Goal: Information Seeking & Learning: Understand process/instructions

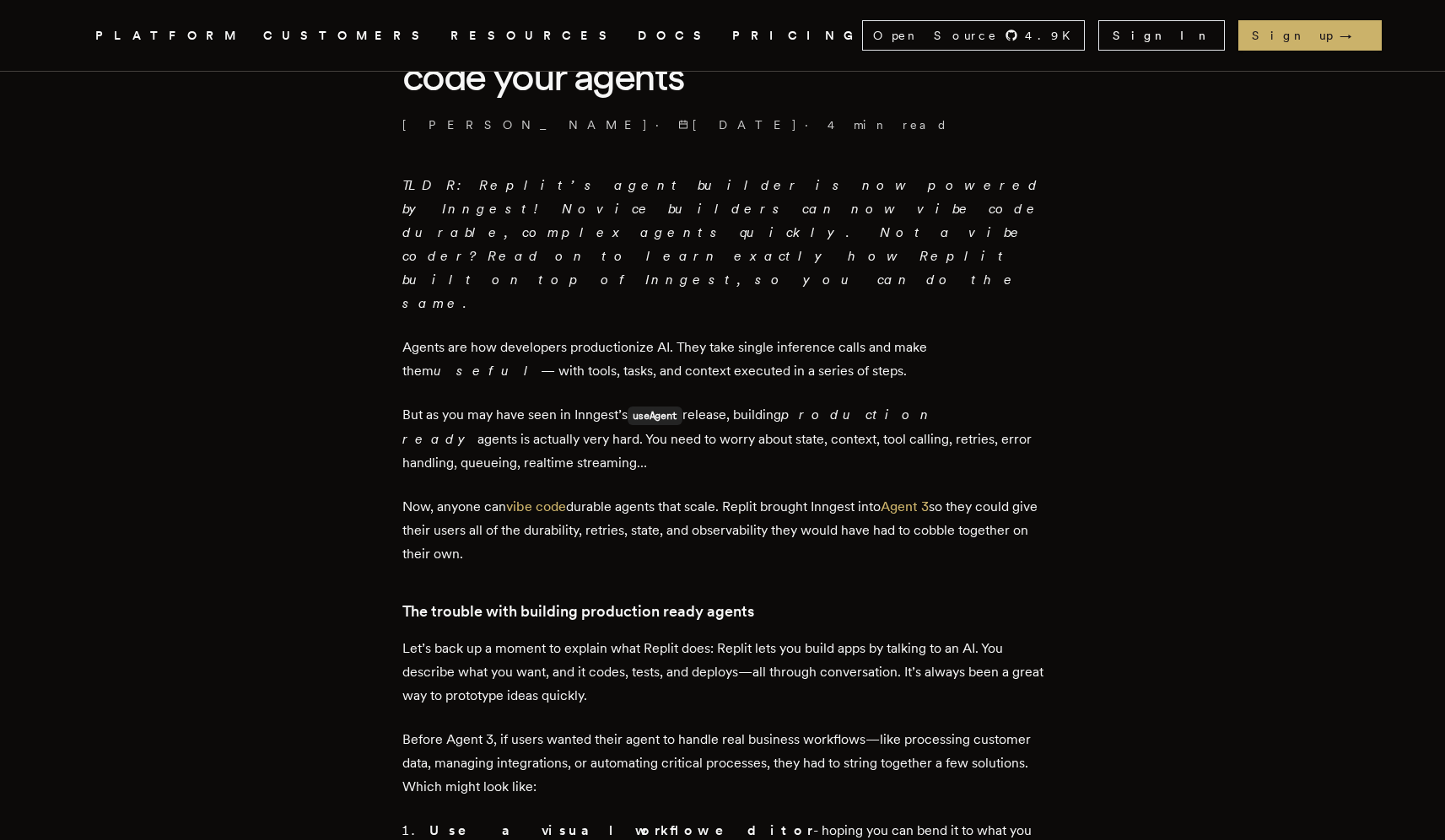
scroll to position [528, 0]
click at [879, 494] on p "Now, anyone can vibe code durable agents that scale. Replit brought Inngest int…" at bounding box center [723, 528] width 641 height 71
click at [858, 494] on p "Now, anyone can vibe code durable agents that scale. Replit brought Inngest int…" at bounding box center [723, 528] width 641 height 71
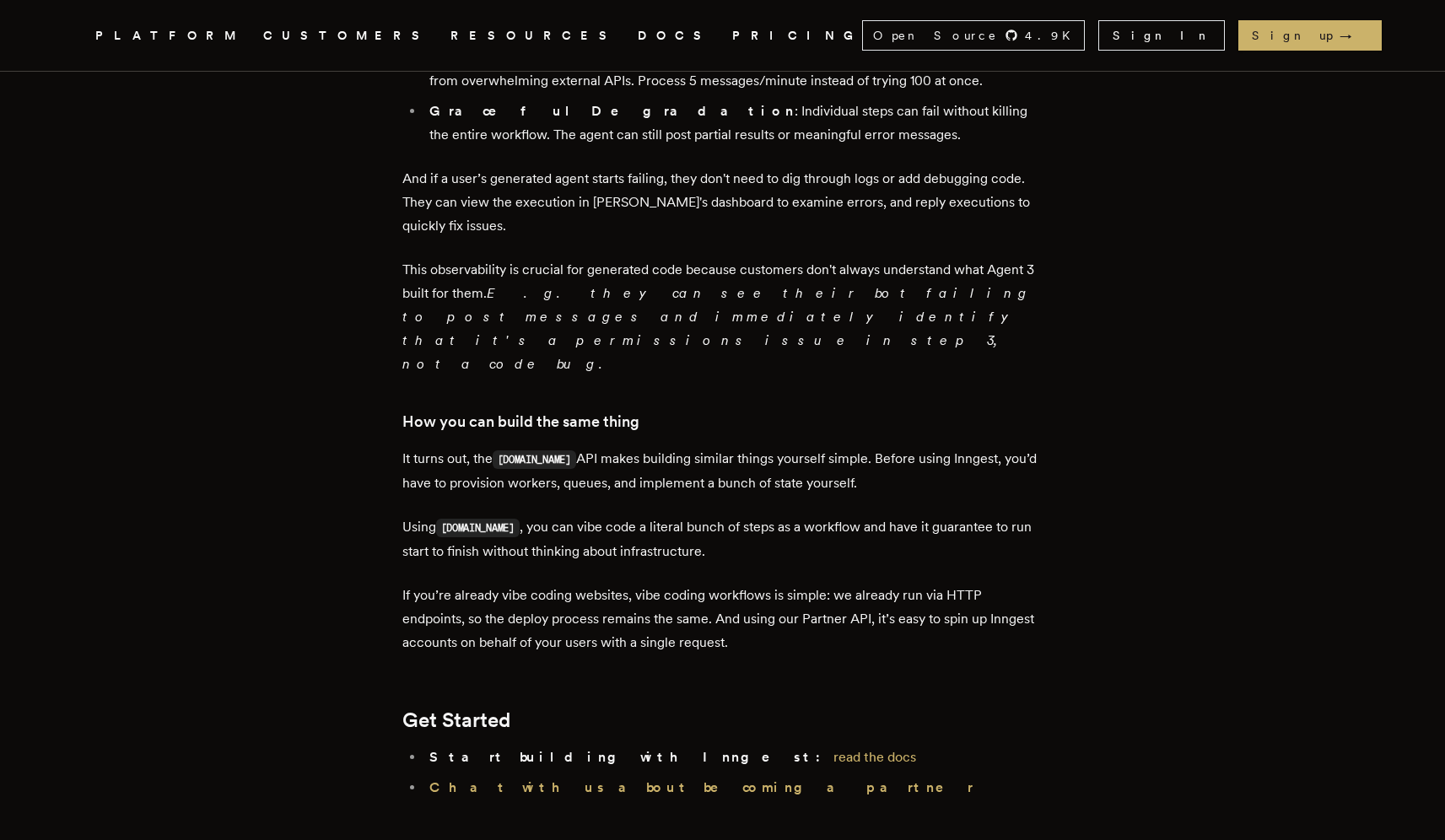
scroll to position [2100, 0]
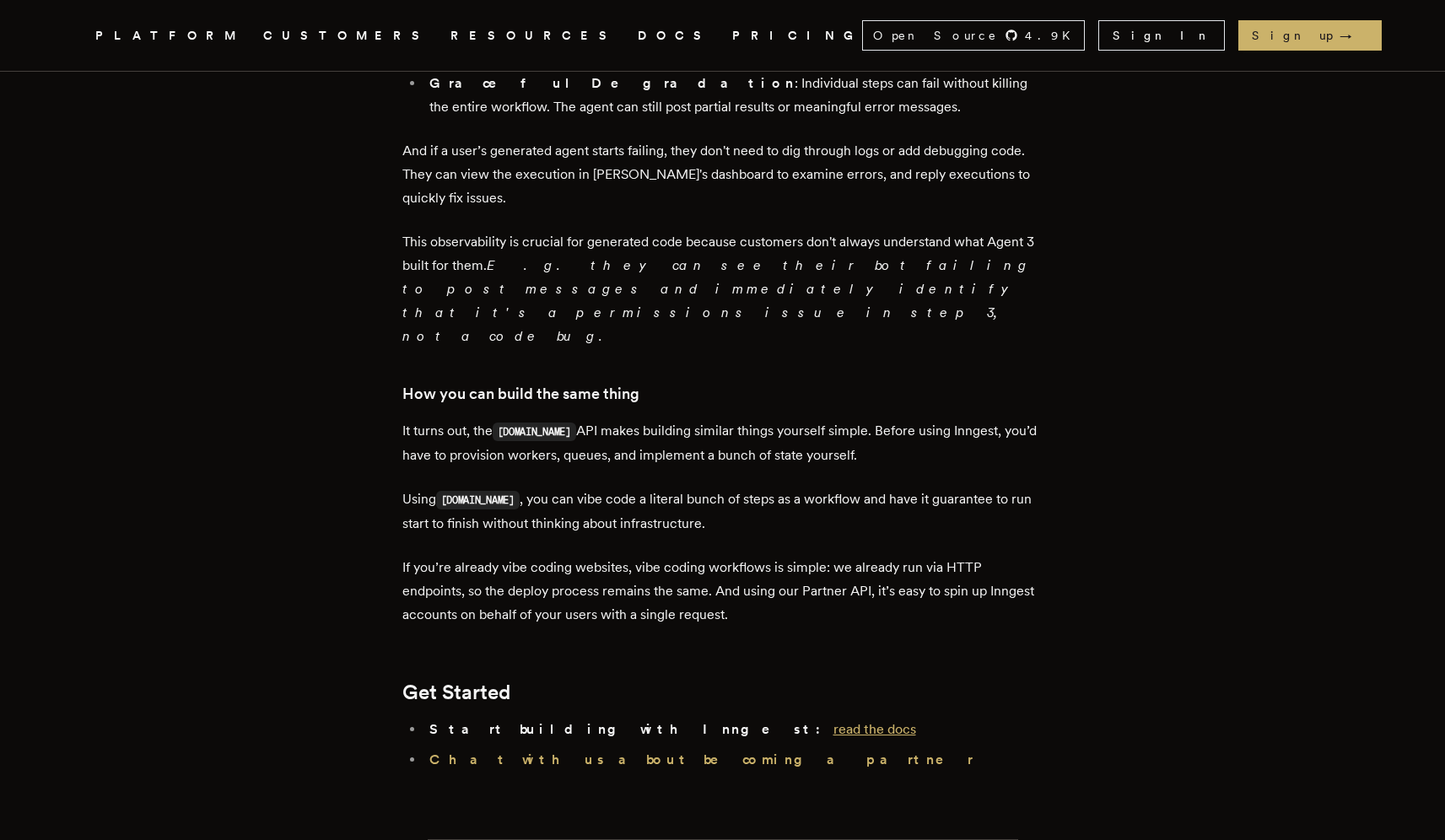
click at [833, 721] on link "read the docs" at bounding box center [874, 729] width 82 height 16
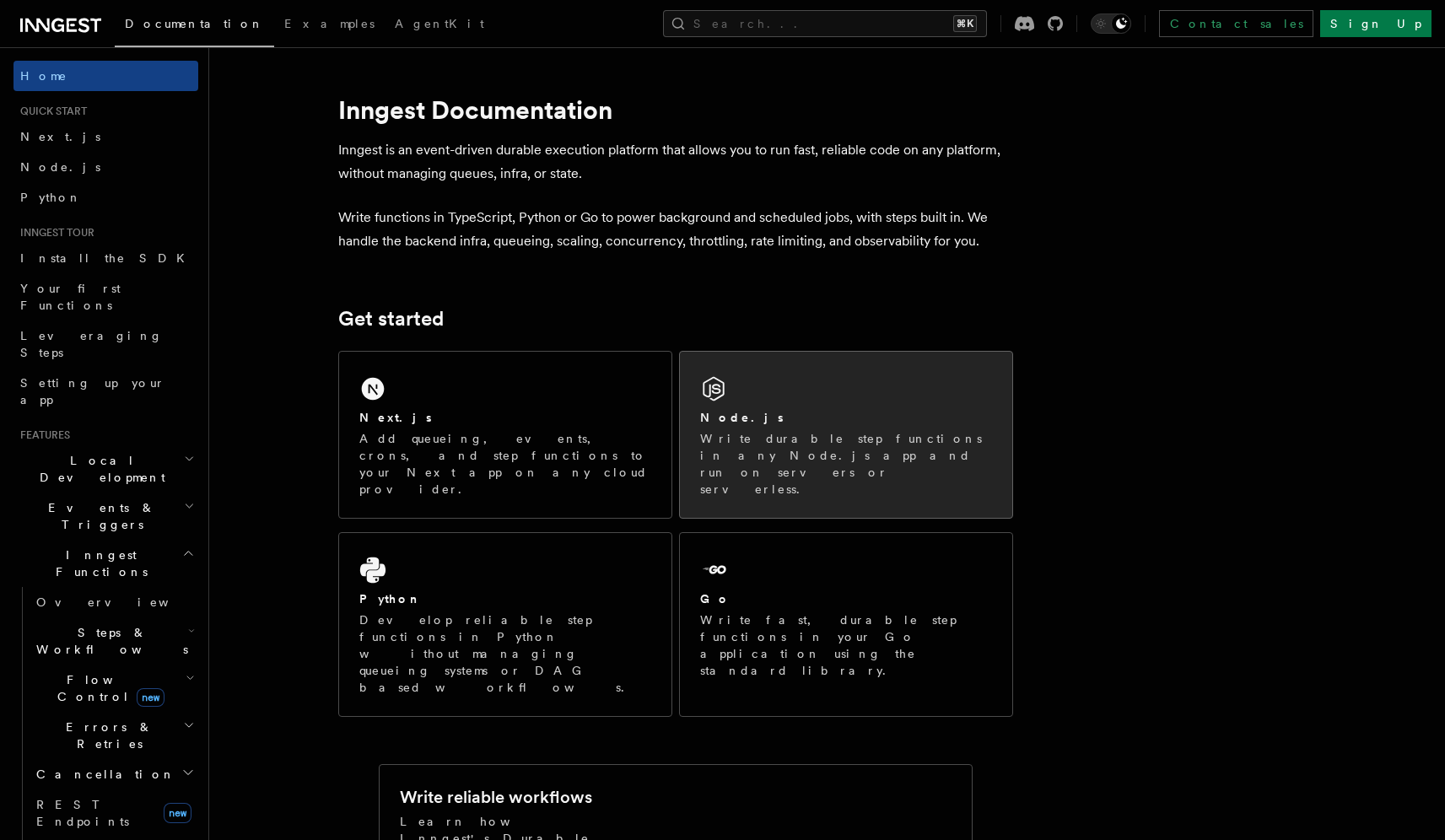
click at [798, 452] on p "Write durable step functions in any Node.js app and run on servers or serverles…" at bounding box center [845, 463] width 291 height 67
